Goal: Information Seeking & Learning: Learn about a topic

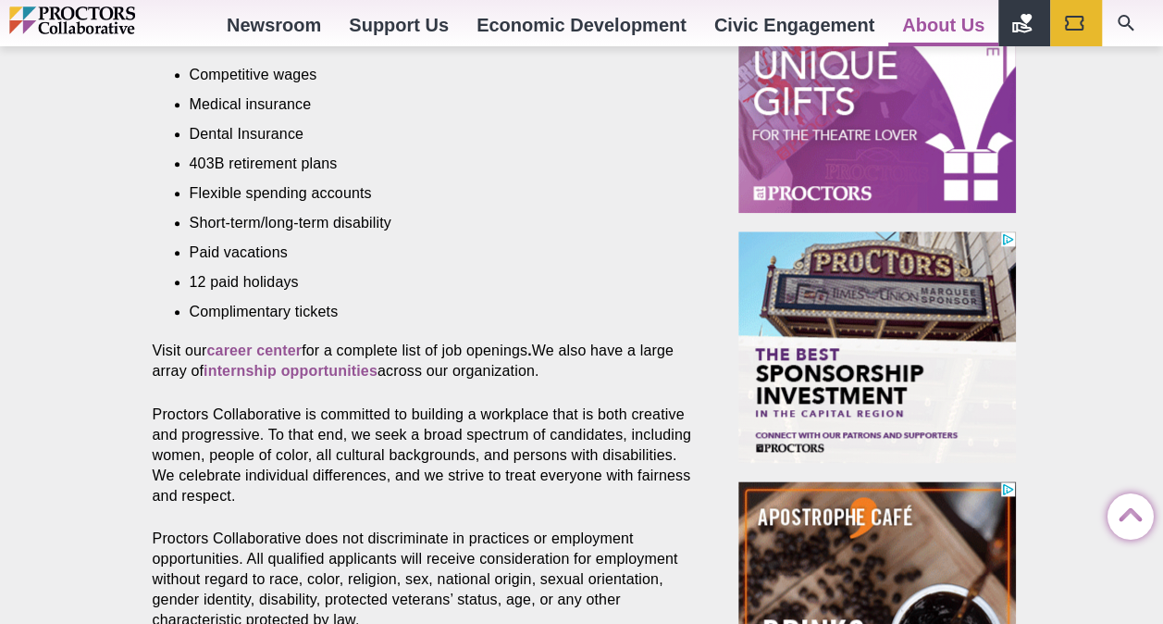
scroll to position [850, 0]
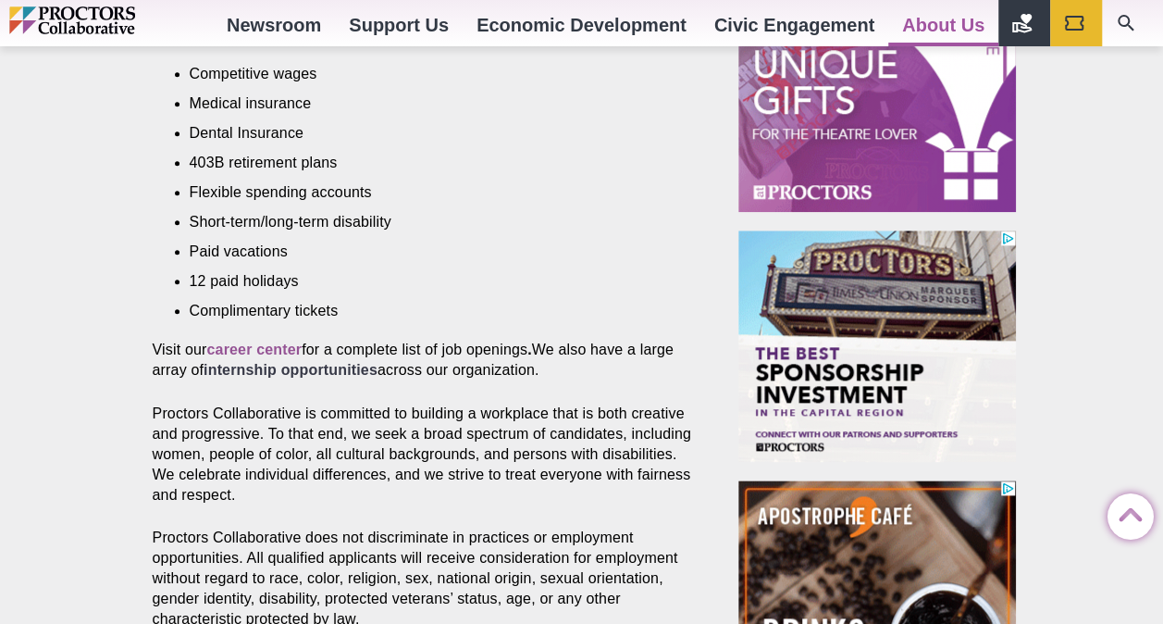
click at [278, 362] on strong "internship opportunities" at bounding box center [291, 370] width 174 height 16
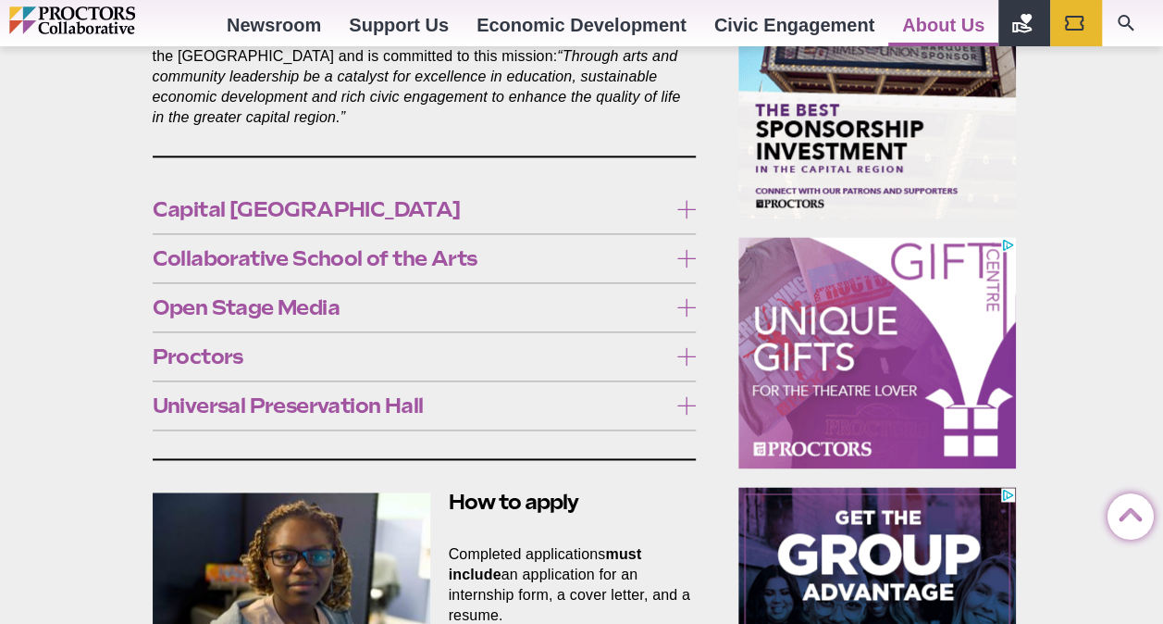
scroll to position [1108, 0]
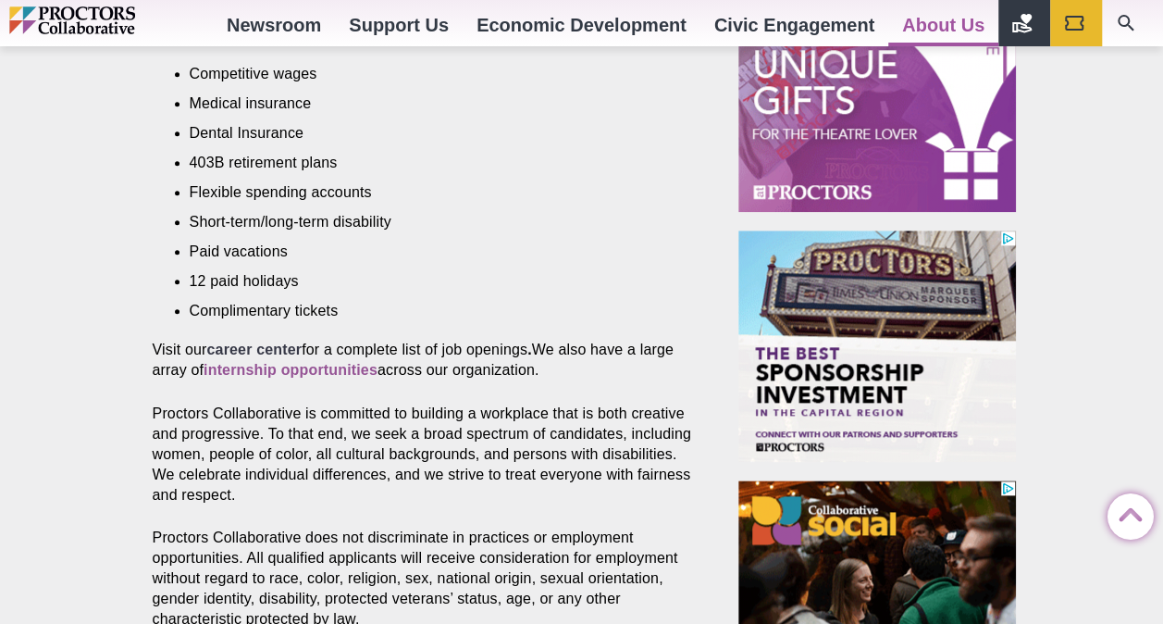
click at [285, 341] on strong "career center" at bounding box center [253, 349] width 95 height 16
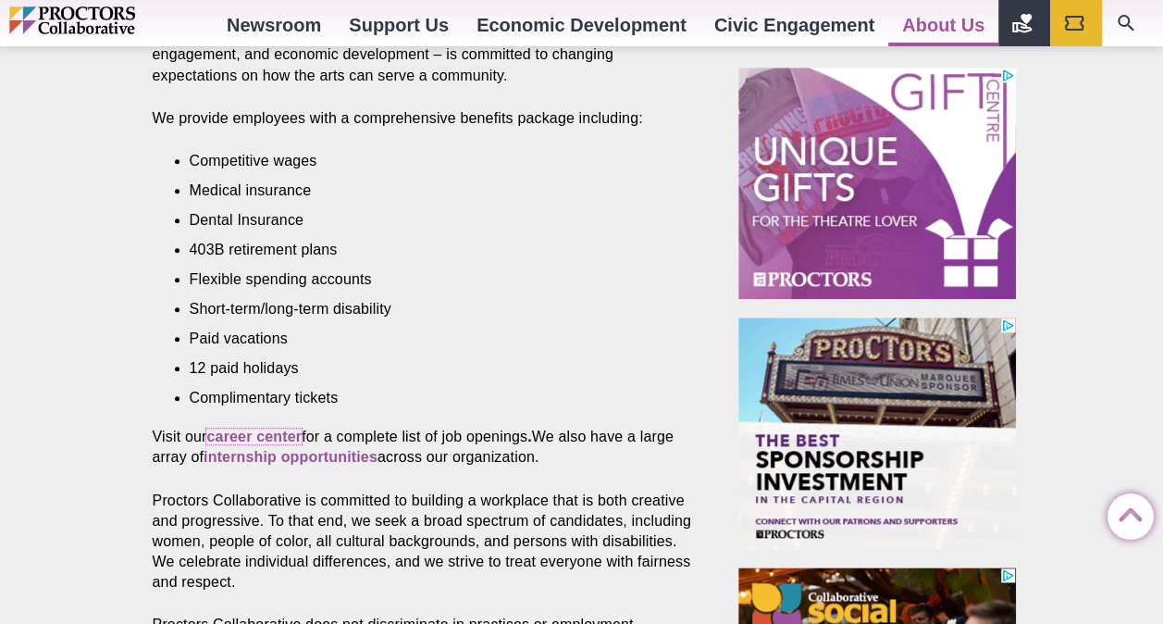
scroll to position [761, 0]
